Goal: Information Seeking & Learning: Learn about a topic

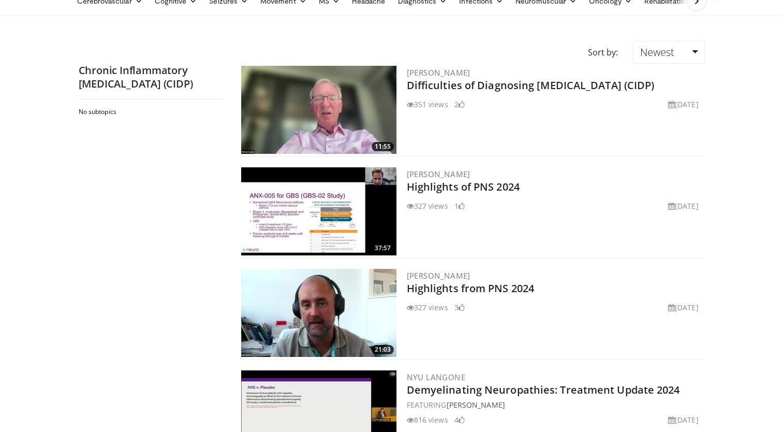
scroll to position [70, 0]
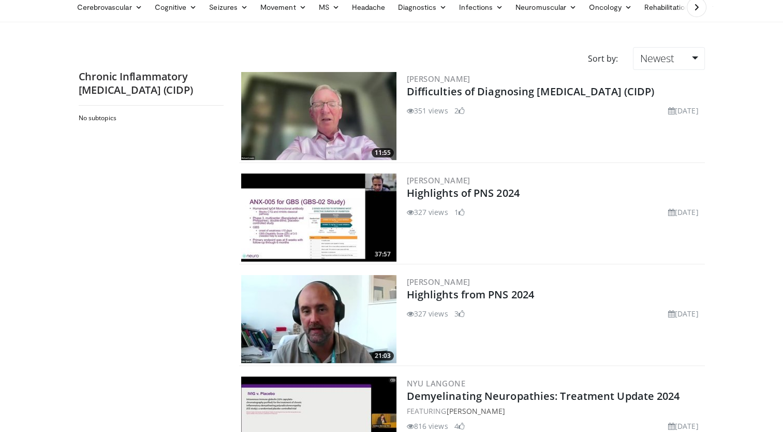
click at [352, 117] on img at bounding box center [318, 116] width 155 height 88
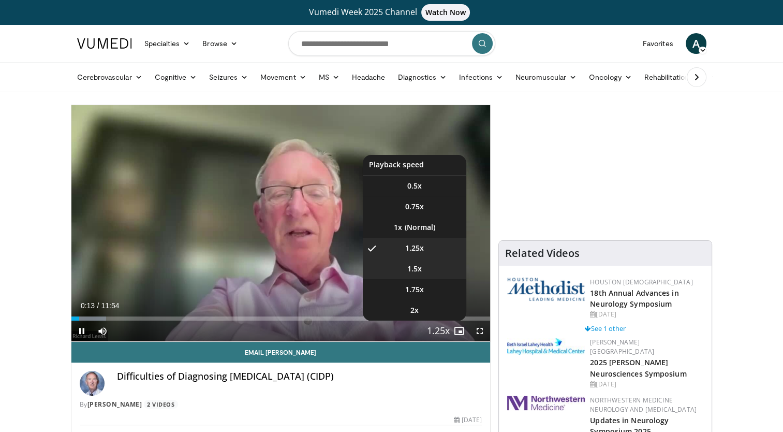
click at [418, 260] on li "1.5x" at bounding box center [414, 268] width 103 height 21
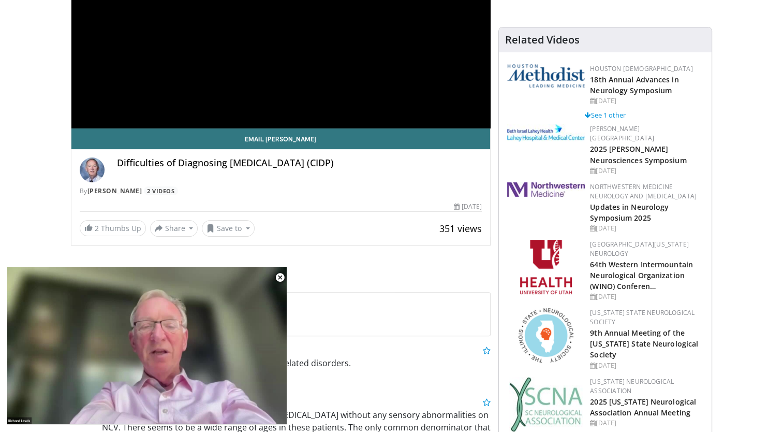
scroll to position [217, 0]
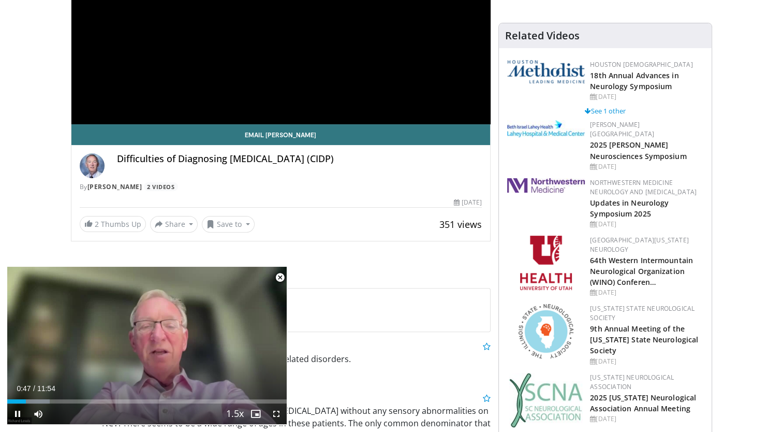
click at [277, 274] on span "Video Player" at bounding box center [280, 277] width 21 height 21
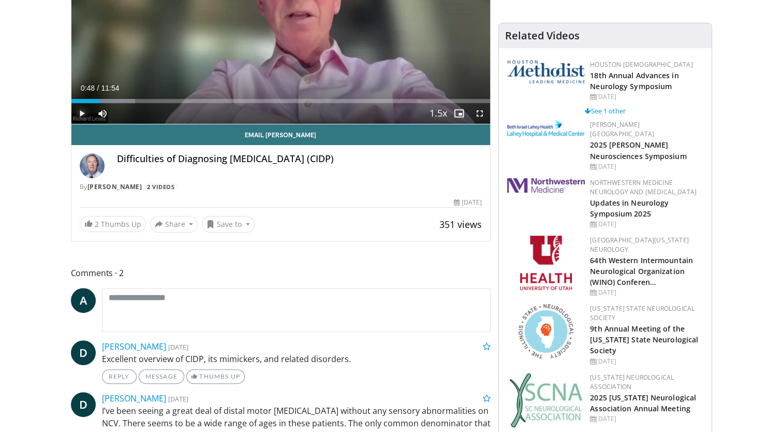
click at [78, 112] on span "Video Player" at bounding box center [81, 113] width 21 height 21
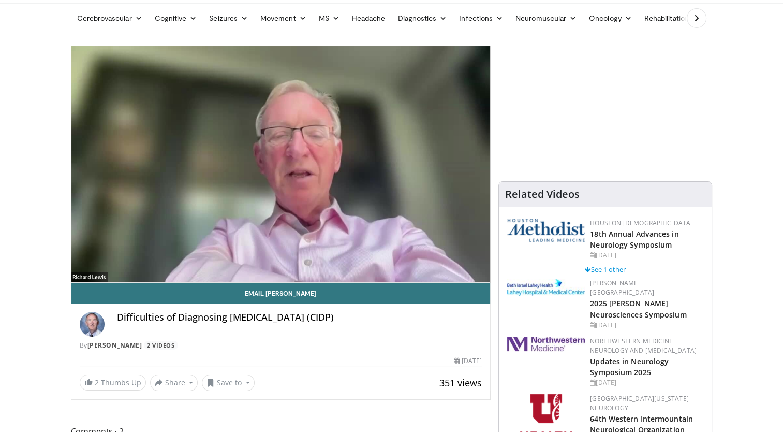
scroll to position [0, 0]
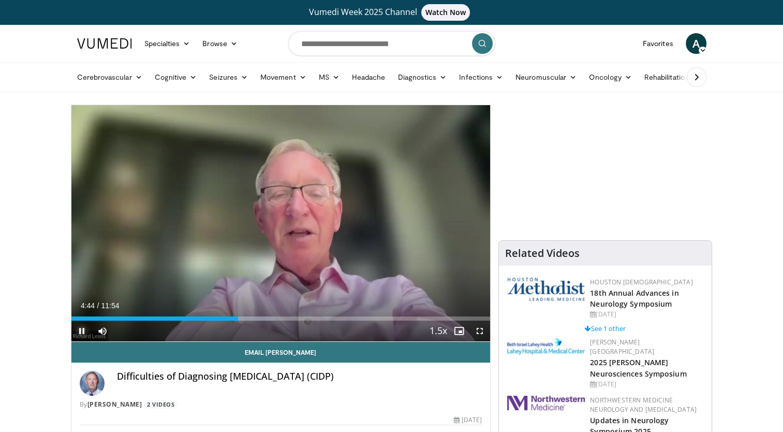
click at [80, 332] on span "Video Player" at bounding box center [81, 330] width 21 height 21
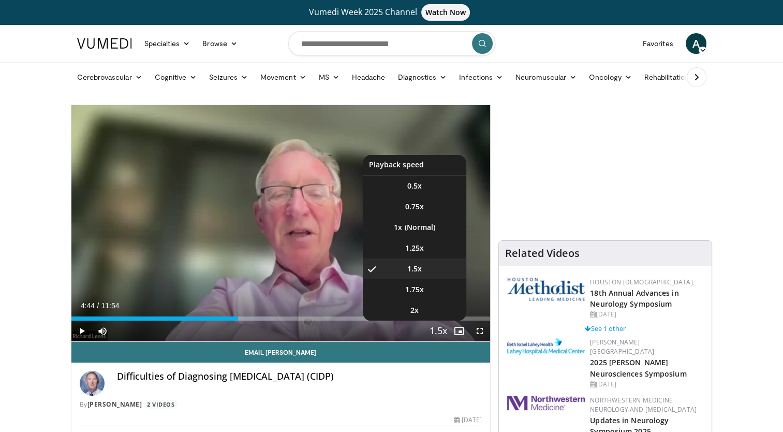
click at [436, 335] on span "Video Player" at bounding box center [438, 331] width 14 height 21
click at [412, 243] on span "1.25x" at bounding box center [414, 248] width 19 height 10
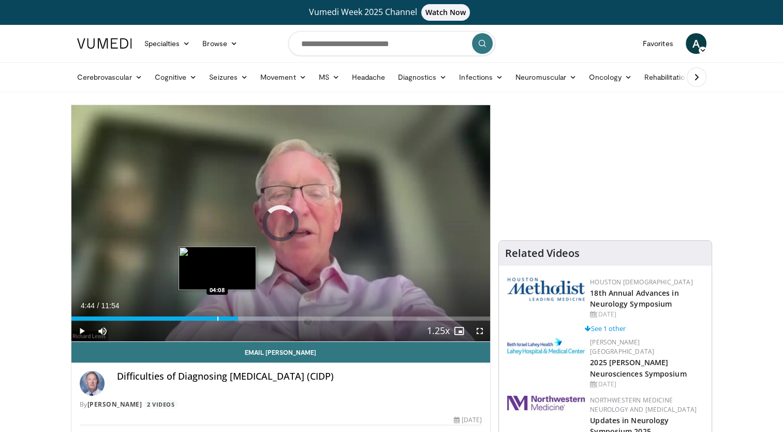
click at [216, 318] on div "04:44" at bounding box center [154, 318] width 167 height 4
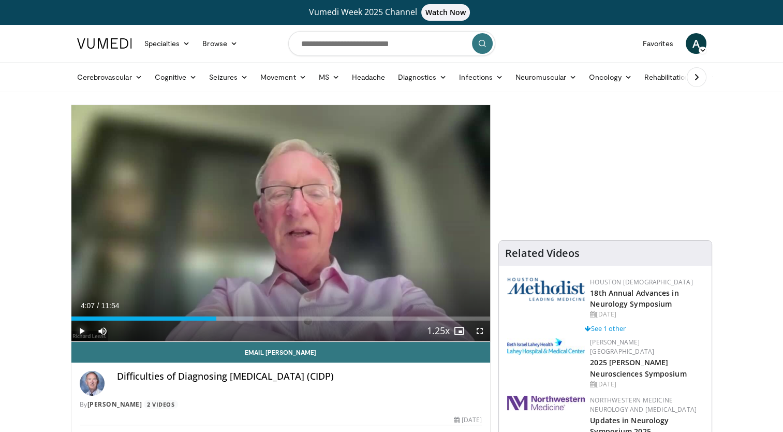
click at [82, 329] on span "Video Player" at bounding box center [81, 330] width 21 height 21
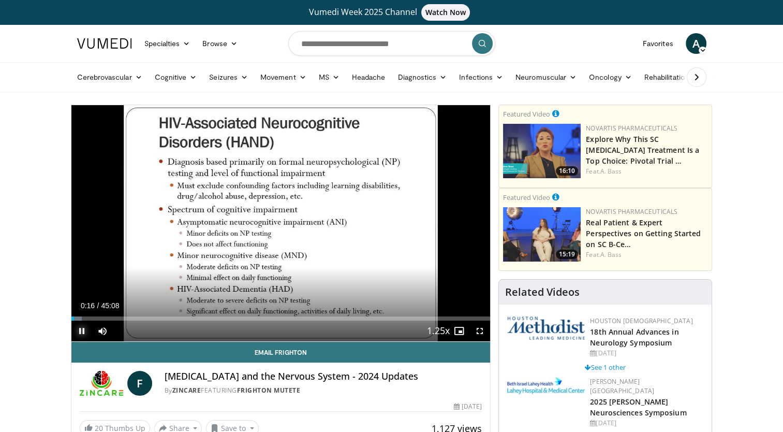
click at [79, 330] on span "Video Player" at bounding box center [81, 330] width 21 height 21
click at [563, 77] on link "Neuromuscular" at bounding box center [545, 77] width 73 height 21
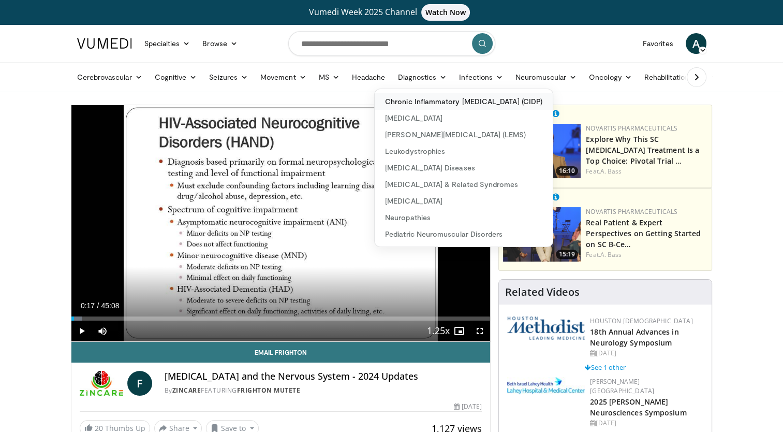
click at [528, 100] on link "Chronic Inflammatory [MEDICAL_DATA] (CIDP)" at bounding box center [464, 101] width 178 height 17
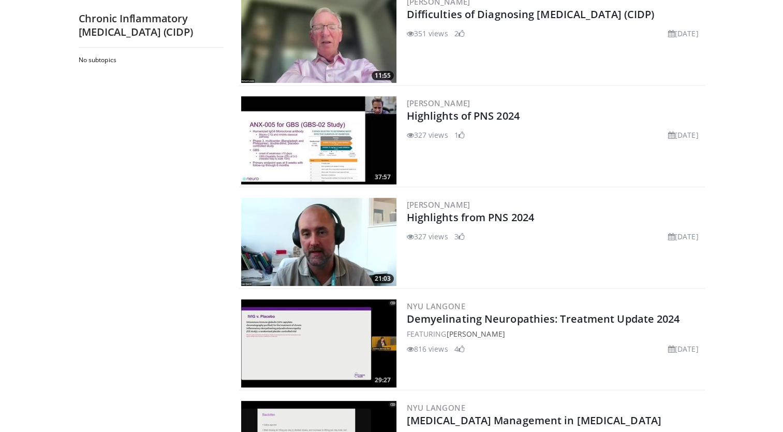
scroll to position [147, 0]
